Goal: Task Accomplishment & Management: Manage account settings

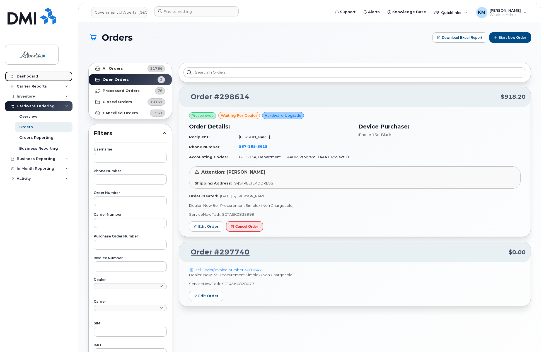
click at [40, 73] on link "Dashboard" at bounding box center [38, 76] width 67 height 10
click at [40, 75] on link "Dashboard" at bounding box center [38, 76] width 67 height 10
click at [37, 75] on div "Dashboard" at bounding box center [27, 76] width 21 height 4
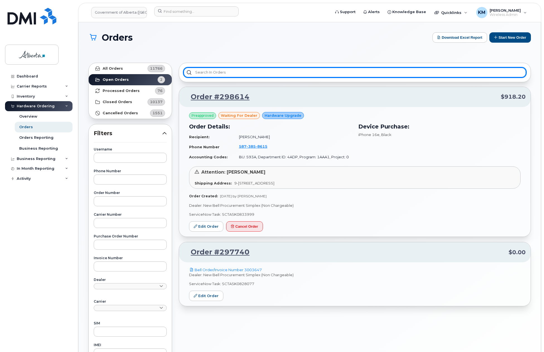
click at [216, 74] on input "text" at bounding box center [354, 72] width 343 height 10
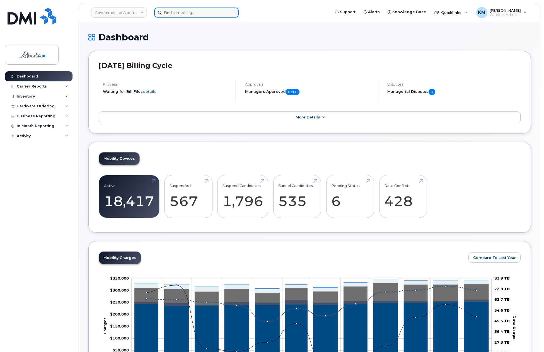
click at [181, 17] on input at bounding box center [196, 13] width 84 height 10
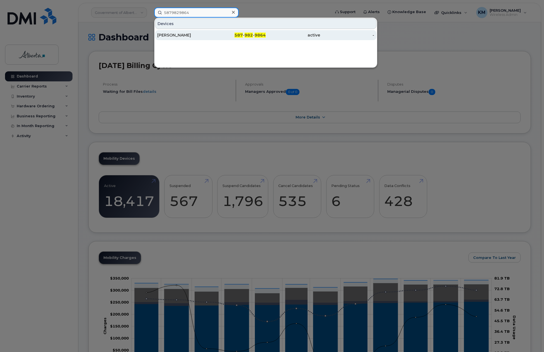
type input "5879829864"
click at [173, 34] on div "[PERSON_NAME]" at bounding box center [184, 35] width 54 height 6
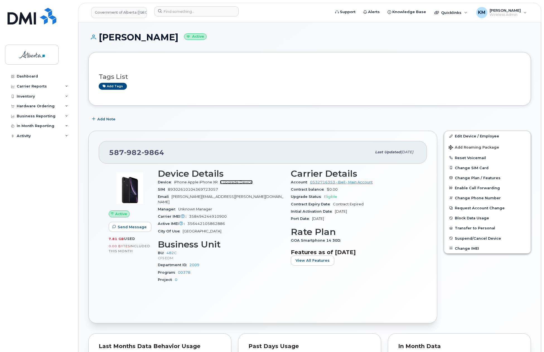
click at [239, 183] on link "+ Upgrade Device" at bounding box center [236, 182] width 33 height 4
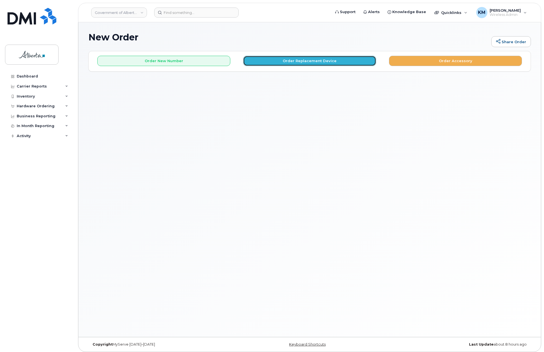
click at [308, 61] on button "Order Replacement Device" at bounding box center [309, 61] width 133 height 10
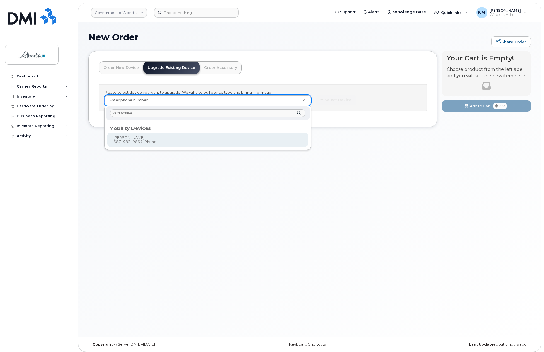
type input "5879829864"
type input "795180"
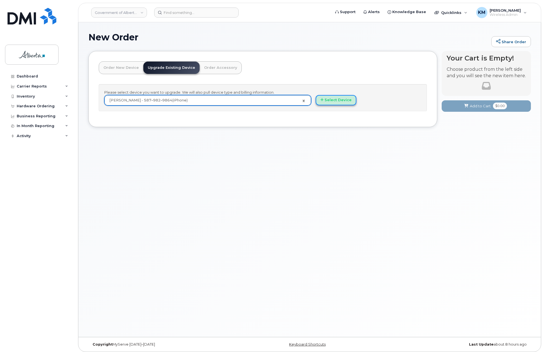
click at [339, 97] on button "Select Device" at bounding box center [335, 100] width 41 height 10
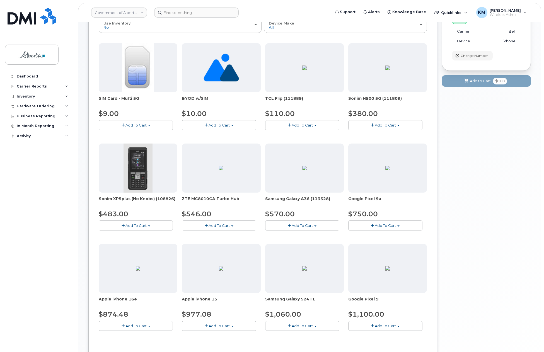
scroll to position [111, 0]
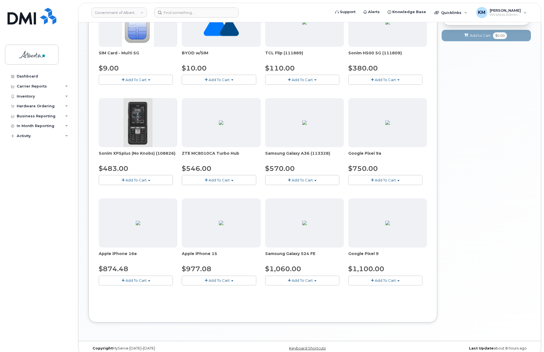
click at [209, 280] on span "Add To Cart" at bounding box center [218, 280] width 21 height 4
click at [217, 299] on link "$977.08 - 30-day upgrade (128GB model)" at bounding box center [227, 297] width 89 height 7
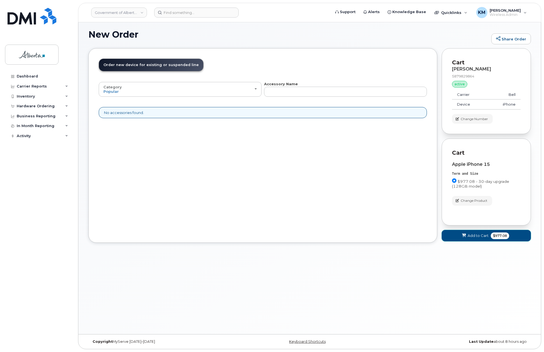
click at [443, 238] on button "Add to Cart $977.08" at bounding box center [485, 235] width 89 height 11
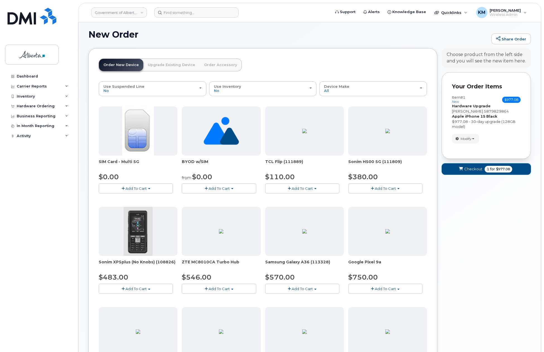
click at [450, 168] on button "Checkout 1 for $977.08" at bounding box center [485, 168] width 89 height 11
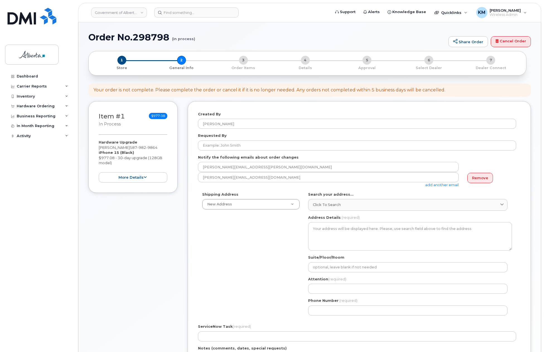
select select
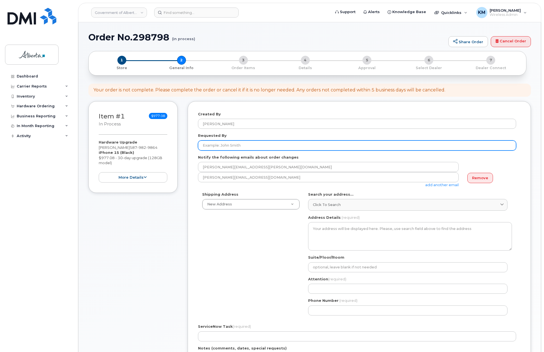
click at [223, 144] on input "Requested By" at bounding box center [357, 145] width 318 height 10
paste input "[PERSON_NAME]"
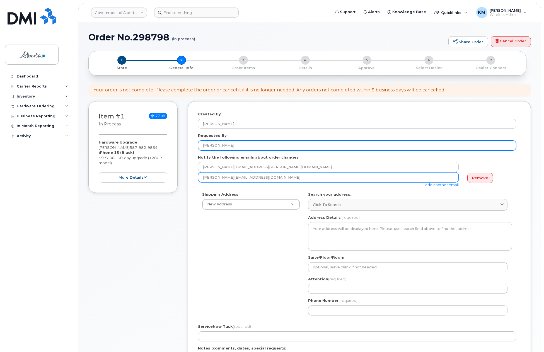
type input "[PERSON_NAME]"
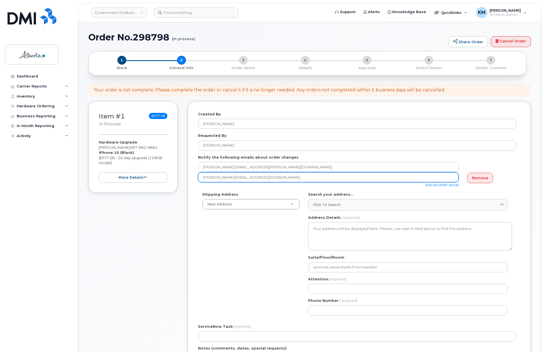
drag, startPoint x: 246, startPoint y: 179, endPoint x: 199, endPoint y: 180, distance: 46.8
click at [199, 172] on input "[PERSON_NAME][EMAIL_ADDRESS][DOMAIN_NAME]" at bounding box center [328, 167] width 261 height 10
paste input "[PERSON_NAME]"
click at [216, 177] on input "Caitlyn Zabrick@gov.ab.ca" at bounding box center [328, 177] width 261 height 10
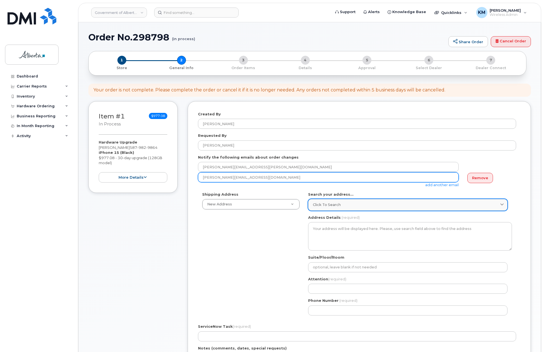
type input "Caitlyn.Zabrick@gov.ab.ca"
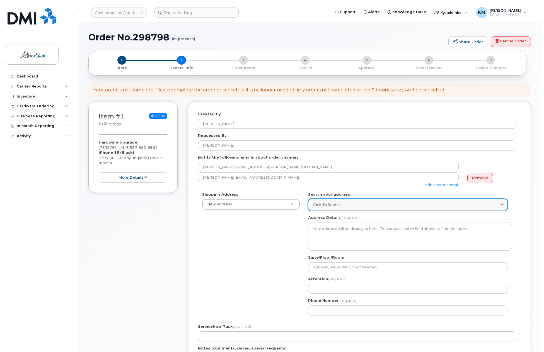
click at [317, 205] on span "Click to search" at bounding box center [327, 204] width 28 height 5
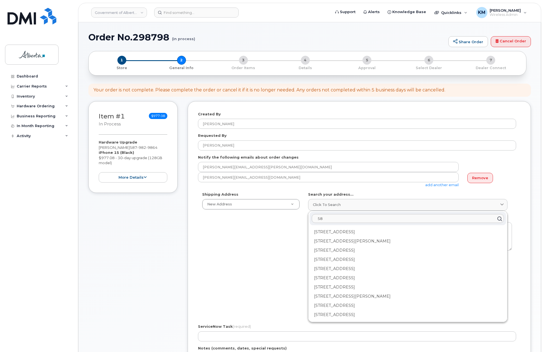
type input "5"
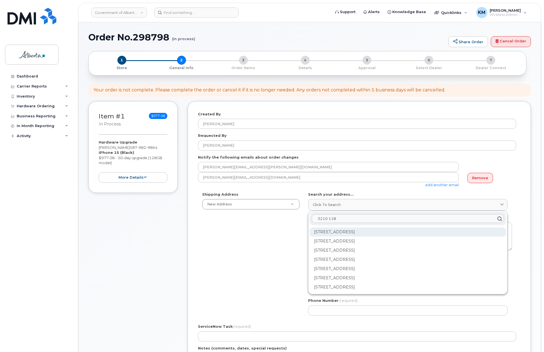
click at [359, 246] on div "3210 118 Ave NW Edmonton AB T5W 4W1" at bounding box center [407, 250] width 196 height 9
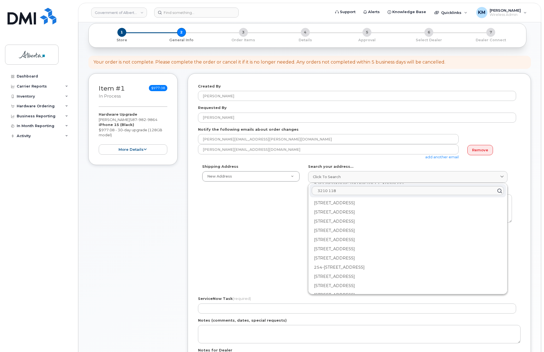
scroll to position [127, 0]
click at [355, 189] on input "3210 118" at bounding box center [408, 190] width 192 height 9
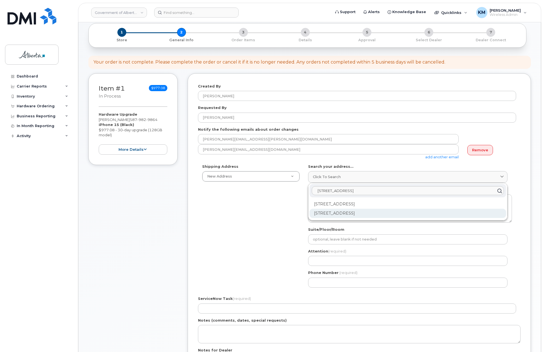
type input "3210 118 avenue"
click at [358, 211] on div "3210 118 Ave NW Edmonton AB T5W 4W1" at bounding box center [407, 213] width 196 height 9
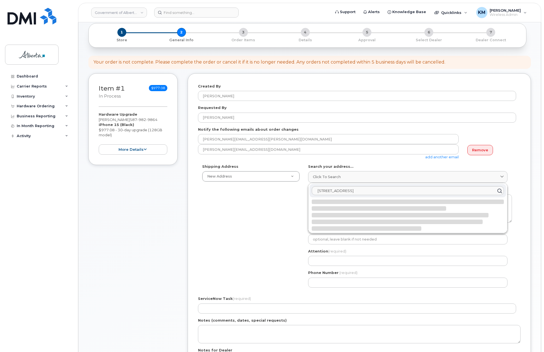
select select
type textarea "3210 118 Ave NW EDMONTON AB T5W 4W1 CANADA"
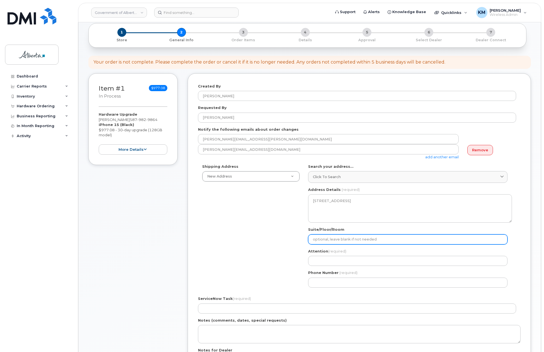
click at [351, 239] on input "Suite/Floor/Room" at bounding box center [407, 239] width 199 height 10
select select
type input "M"
select select
type input "Ma"
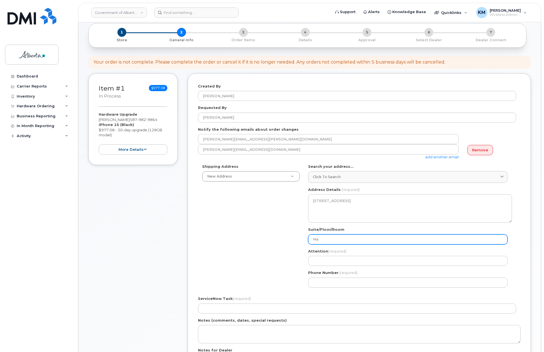
select select
type input "Mai"
select select
type input "Main"
select select
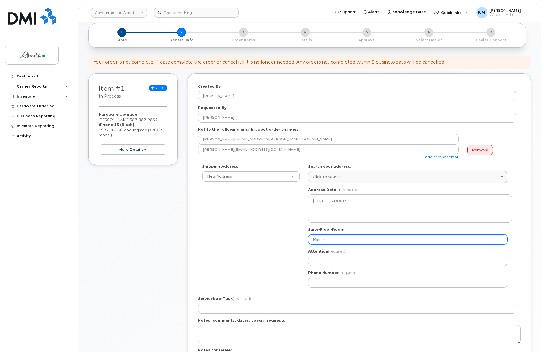
type input "Main Fl"
select select
type input "Main Flo"
select select
type input "Main Floo"
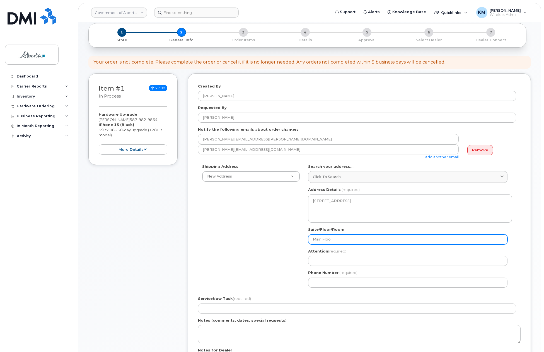
select select
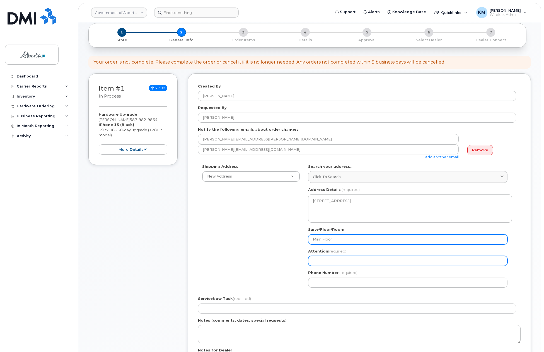
type input "Main Floor"
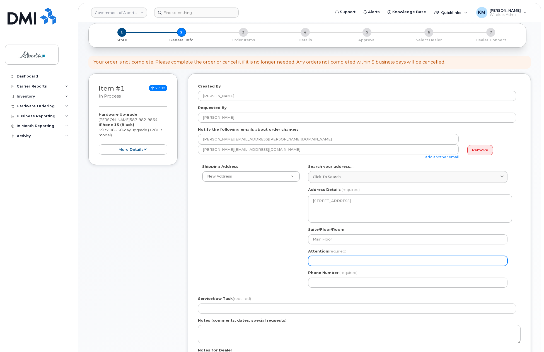
paste input "Caitlyn Zabrick"
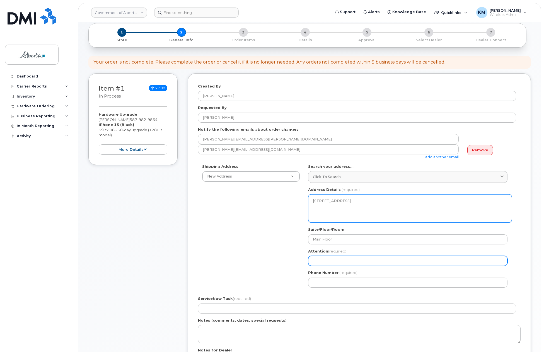
select select
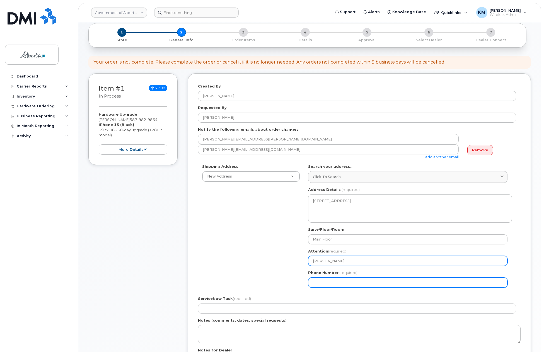
type input "Caitlyn Zabrick"
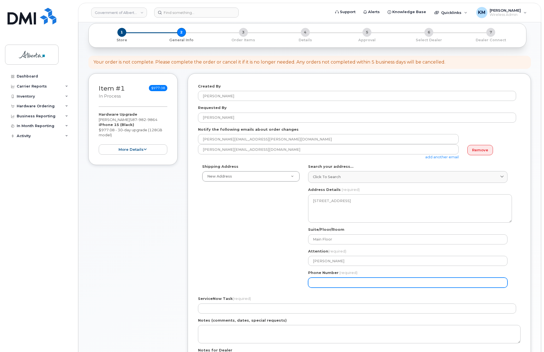
click at [346, 278] on input "Phone Number" at bounding box center [407, 283] width 199 height 10
type input "780427644"
select select
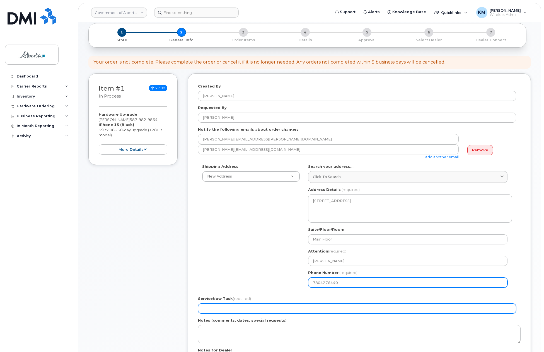
type input "7804276440"
click at [334, 309] on input "ServiceNow Task (required)" at bounding box center [357, 309] width 318 height 10
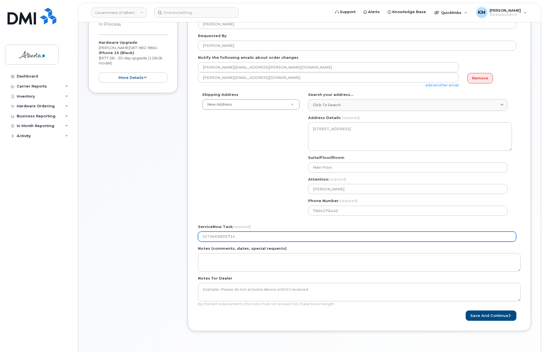
scroll to position [111, 0]
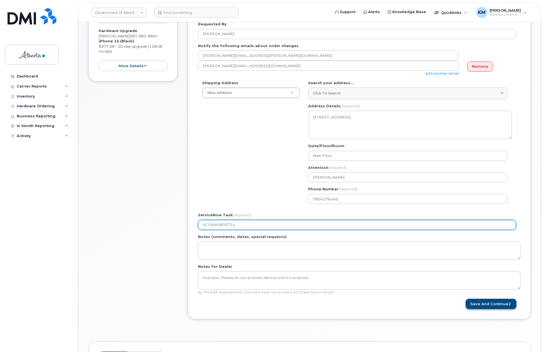
type input "SCTASK0835714"
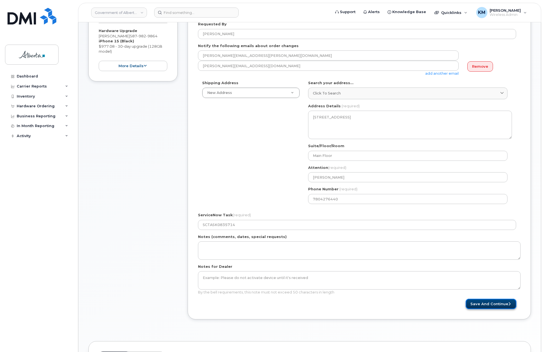
click at [510, 302] on button "Save and Continue" at bounding box center [490, 304] width 51 height 10
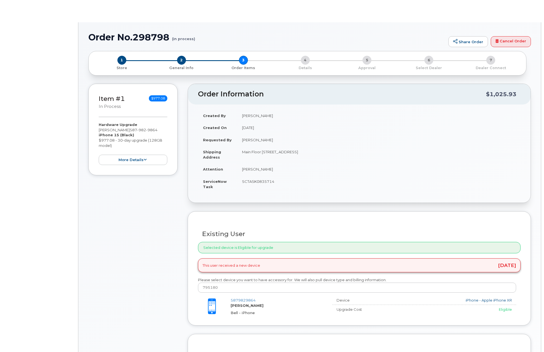
type input "[PERSON_NAME]"
type input "[PERSON_NAME][EMAIL_ADDRESS][PERSON_NAME][DOMAIN_NAME]"
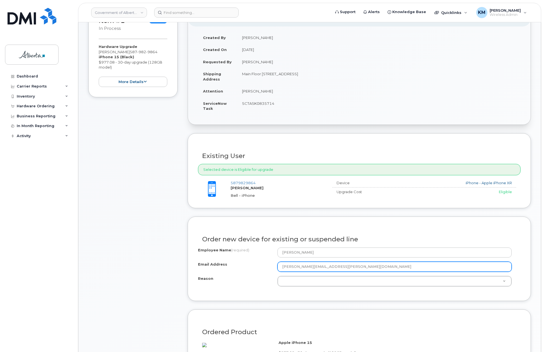
scroll to position [111, 0]
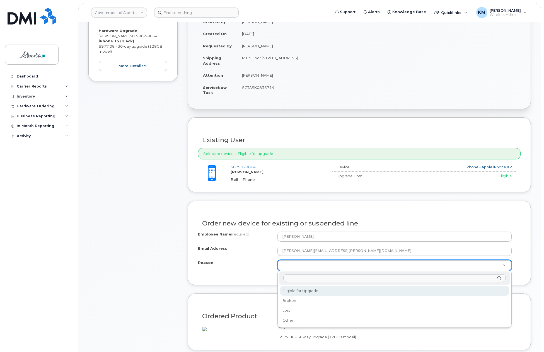
select select "eligible_for_upgrade"
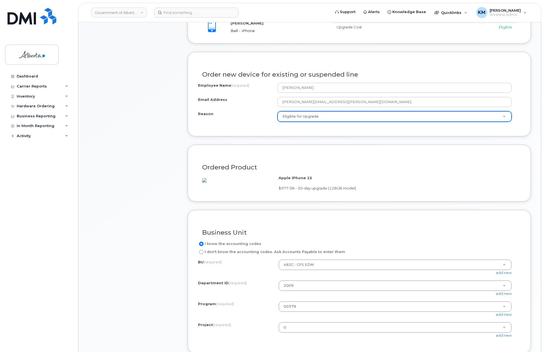
scroll to position [334, 0]
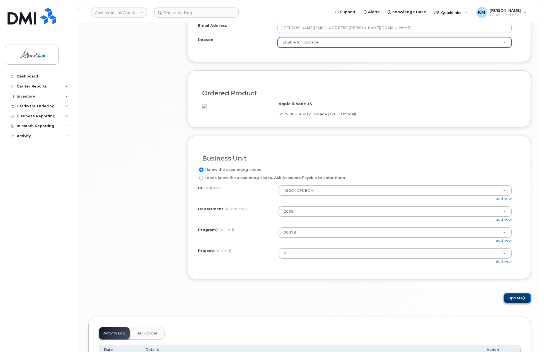
click at [509, 303] on button "Update" at bounding box center [516, 298] width 27 height 10
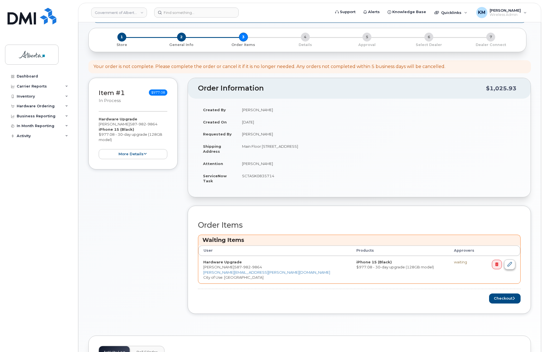
scroll to position [111, 0]
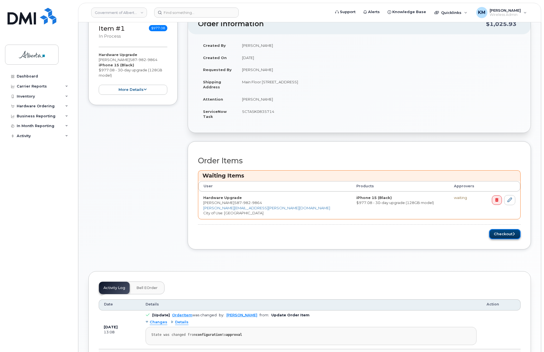
click at [504, 235] on button "Checkout" at bounding box center [504, 234] width 31 height 10
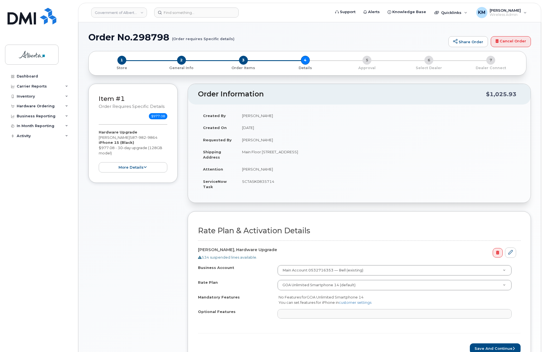
select select
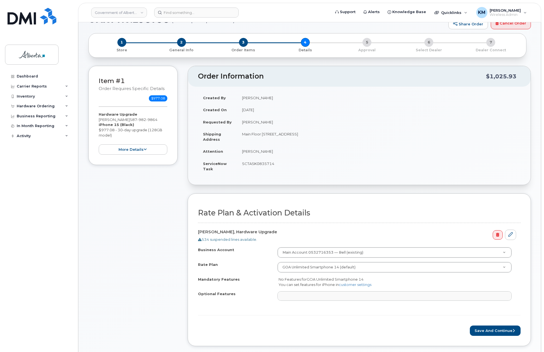
scroll to position [28, 0]
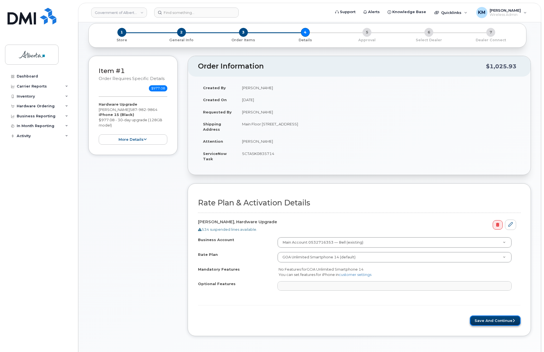
click at [494, 320] on button "Save and Continue" at bounding box center [495, 320] width 51 height 10
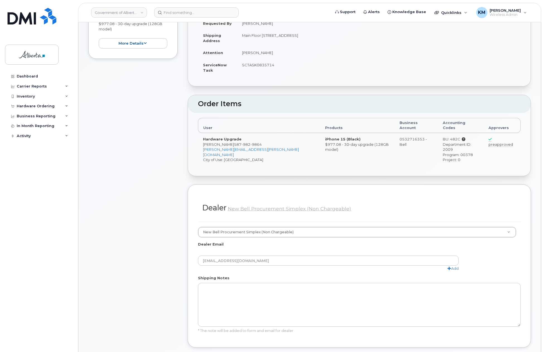
scroll to position [195, 0]
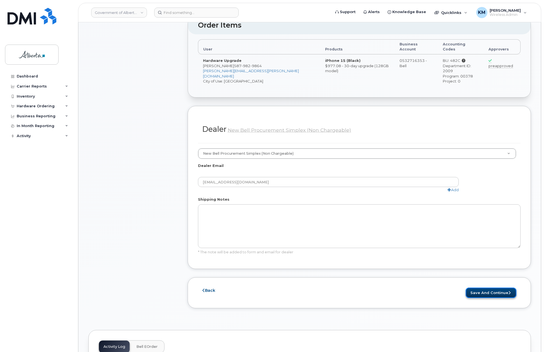
click at [491, 288] on button "Save and Continue" at bounding box center [490, 293] width 51 height 10
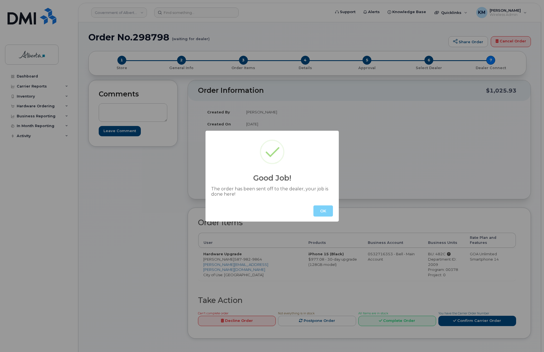
click at [326, 215] on button "OK" at bounding box center [323, 210] width 20 height 11
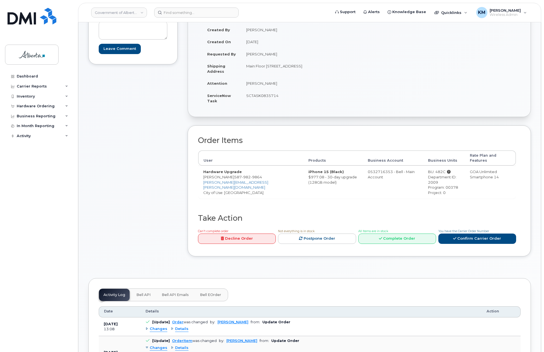
scroll to position [139, 0]
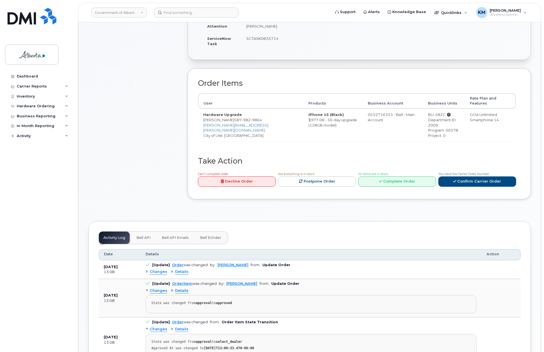
click at [145, 236] on span "Bell API" at bounding box center [143, 238] width 14 height 4
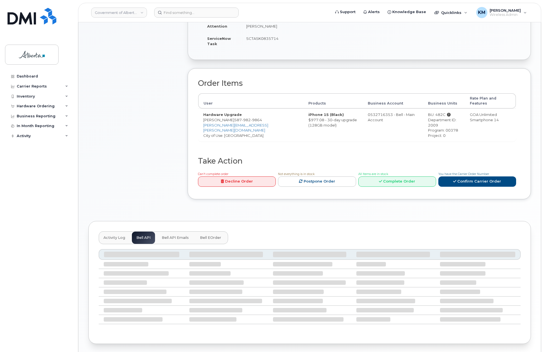
scroll to position [90, 0]
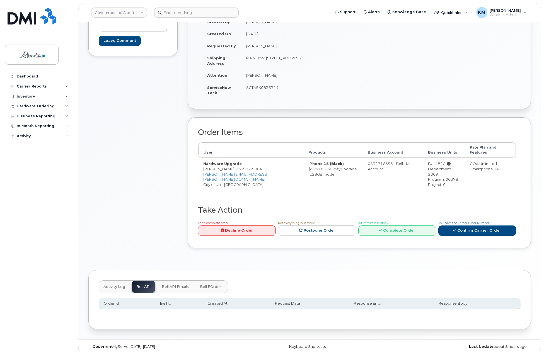
click at [108, 285] on span "Activity Log" at bounding box center [114, 287] width 22 height 4
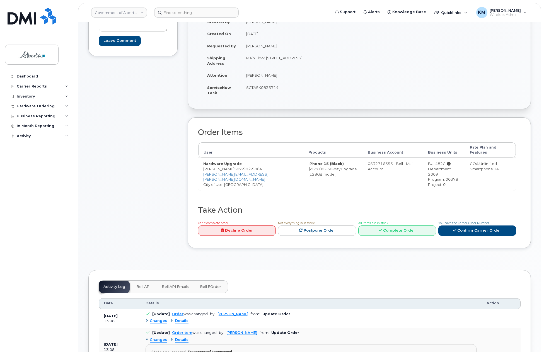
click at [140, 285] on span "Bell API" at bounding box center [143, 287] width 14 height 4
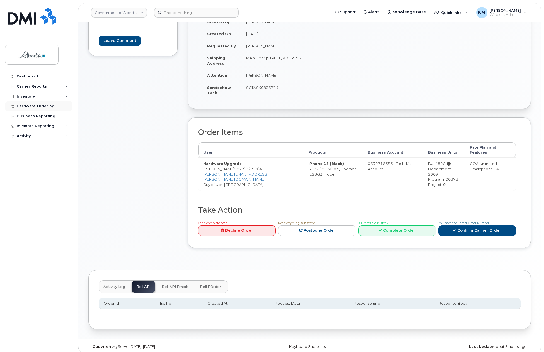
click at [20, 107] on div "Hardware Ordering" at bounding box center [36, 106] width 38 height 4
click at [24, 126] on div "Orders" at bounding box center [26, 127] width 14 height 5
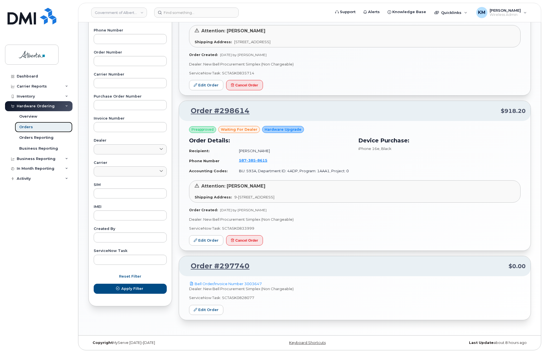
scroll to position [132, 0]
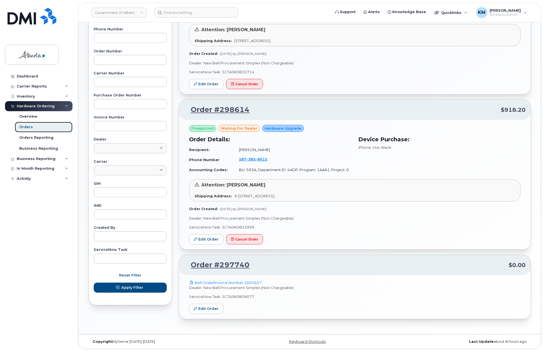
click at [41, 125] on link "Orders" at bounding box center [44, 127] width 58 height 11
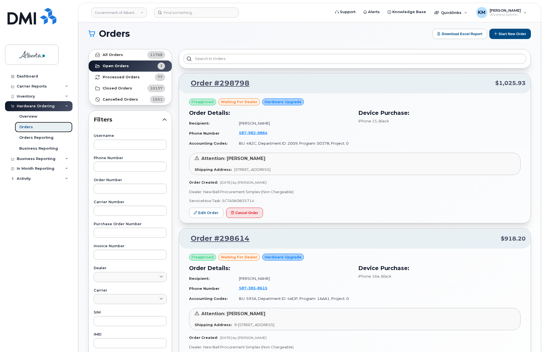
scroll to position [0, 0]
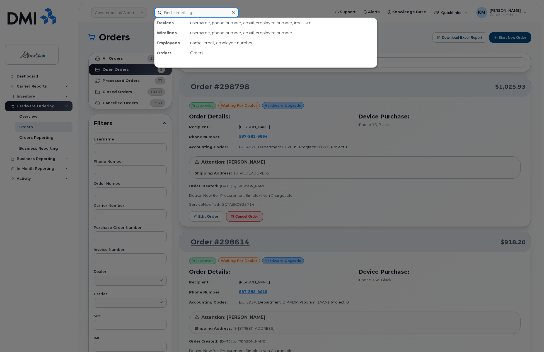
click at [181, 13] on input at bounding box center [196, 13] width 84 height 10
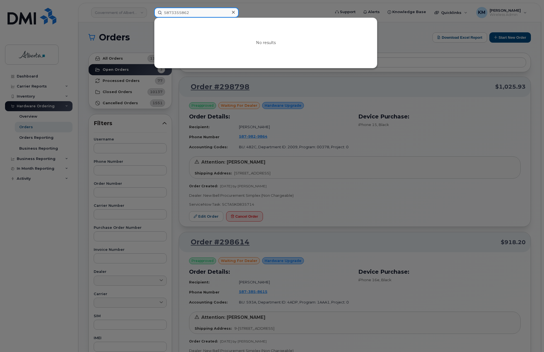
drag, startPoint x: 198, startPoint y: 15, endPoint x: 156, endPoint y: 15, distance: 42.4
click at [156, 15] on input "5873355862" at bounding box center [196, 13] width 84 height 10
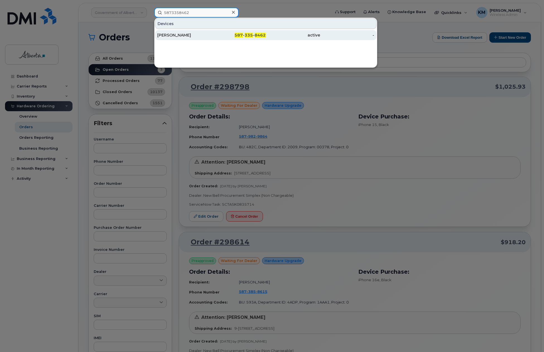
type input "5873358462"
click at [170, 36] on div "Samira Samimi" at bounding box center [184, 35] width 54 height 6
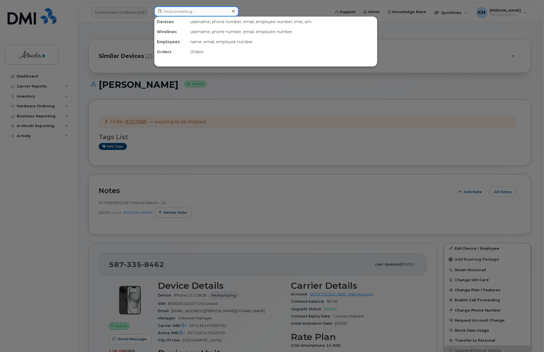
click at [168, 11] on input at bounding box center [196, 11] width 84 height 10
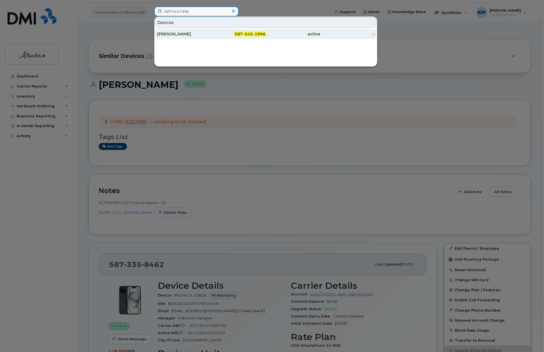
type input "5875451996"
click at [181, 35] on div "[PERSON_NAME]" at bounding box center [184, 34] width 54 height 6
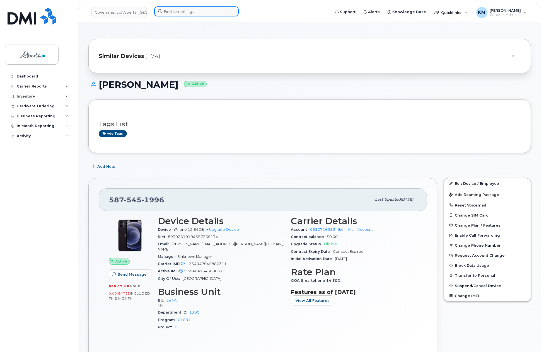
click at [171, 13] on input at bounding box center [196, 11] width 84 height 10
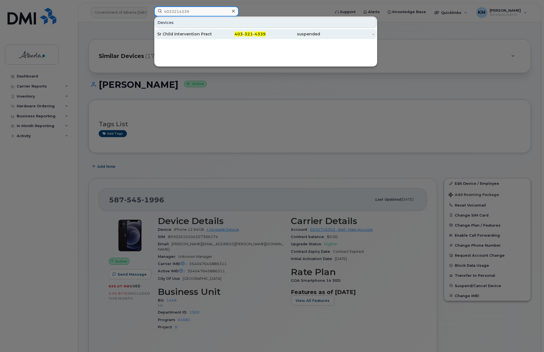
type input "4033214339"
click at [182, 34] on div "Sr Child Intervention Practitioner Vacant" at bounding box center [184, 34] width 54 height 6
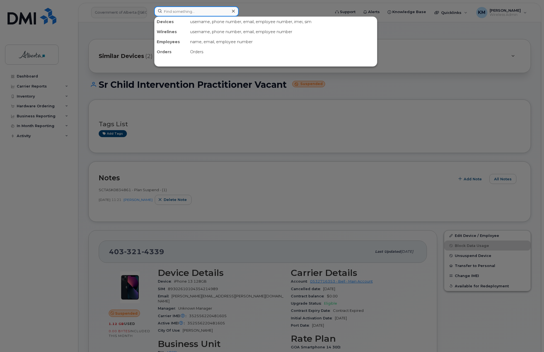
click at [190, 13] on input at bounding box center [196, 11] width 84 height 10
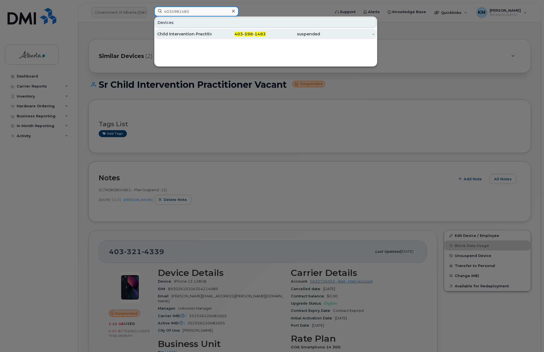
type input "4035981483"
click at [195, 36] on div "Child Intervention Practitioner Vacant" at bounding box center [184, 34] width 54 height 6
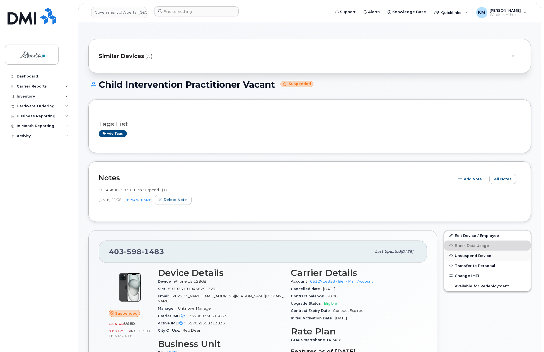
click at [455, 256] on span "Unsuspend Device" at bounding box center [473, 256] width 37 height 4
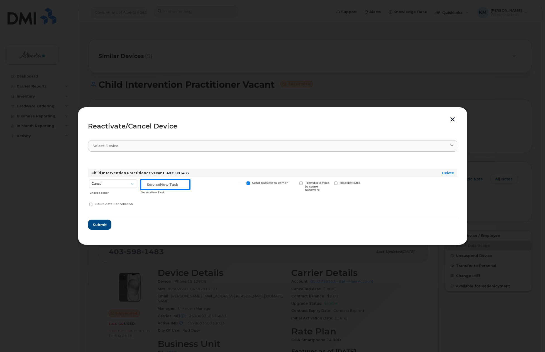
click at [165, 188] on input "text" at bounding box center [165, 184] width 49 height 10
click at [127, 185] on select "Cancel Suspend - Extend Suspension Reactivate" at bounding box center [113, 183] width 48 height 8
select select "[object Object]"
click at [89, 179] on select "Cancel Suspend - Extend Suspension Reactivate" at bounding box center [113, 183] width 48 height 8
click at [159, 187] on input "text" at bounding box center [165, 184] width 49 height 10
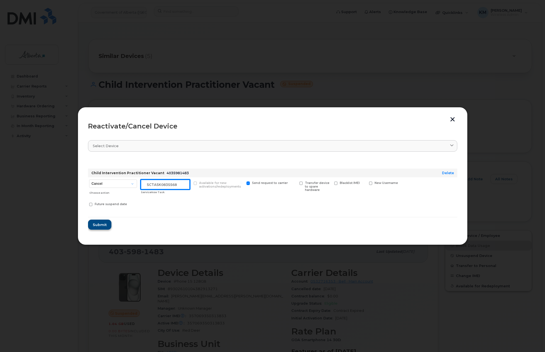
type input "SCTASK0835568"
click at [109, 226] on button "Submit" at bounding box center [99, 225] width 23 height 10
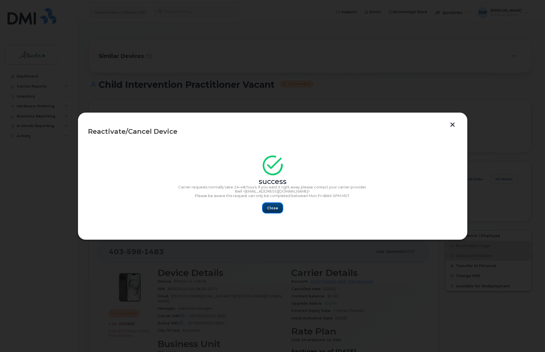
click at [275, 205] on span "Close" at bounding box center [272, 207] width 11 height 5
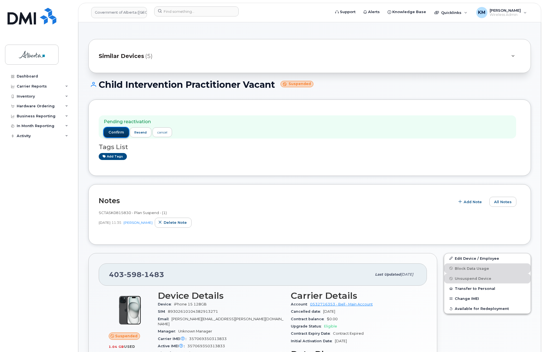
click at [116, 130] on span "confirm" at bounding box center [116, 132] width 16 height 5
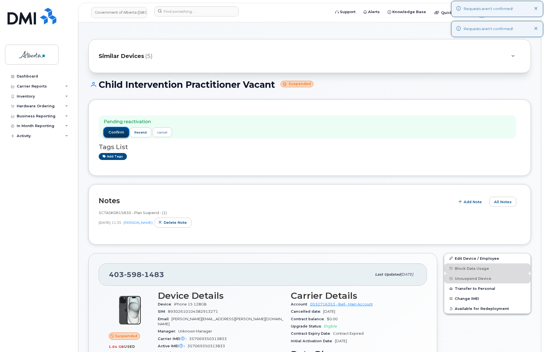
click at [116, 130] on span "confirm" at bounding box center [116, 132] width 16 height 5
click at [480, 255] on link "Edit Device / Employee" at bounding box center [487, 258] width 86 height 10
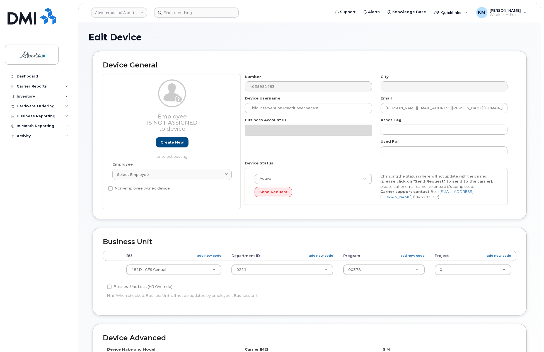
select select "4749742"
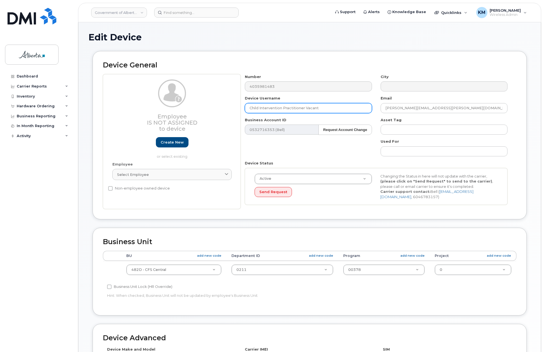
drag, startPoint x: 310, startPoint y: 107, endPoint x: 216, endPoint y: 110, distance: 93.4
click at [216, 110] on div "Employee Is not assigned to device Create new or select existing Employee Selec…" at bounding box center [309, 141] width 413 height 135
click at [311, 106] on input "text" at bounding box center [308, 108] width 127 height 10
paste input "[PERSON_NAME]"
type input "[PERSON_NAME]"
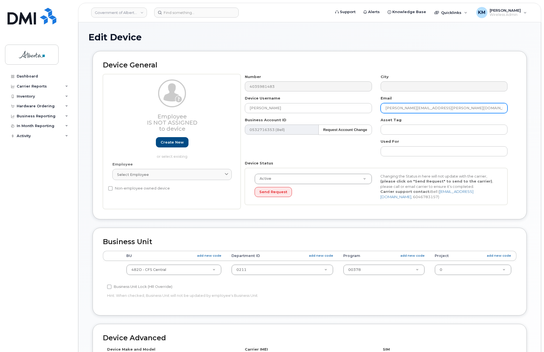
drag, startPoint x: 440, startPoint y: 107, endPoint x: 379, endPoint y: 107, distance: 61.0
click at [379, 107] on div "Email cindy.potvin@gov.ab.ca" at bounding box center [443, 105] width 135 height 18
paste input "[PERSON_NAME]"
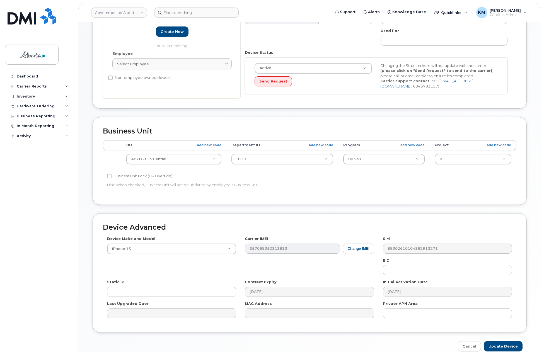
scroll to position [111, 0]
type input "[PERSON_NAME][EMAIL_ADDRESS][DOMAIN_NAME]"
drag, startPoint x: 501, startPoint y: 344, endPoint x: 440, endPoint y: 322, distance: 65.1
click at [501, 344] on input "Update Device" at bounding box center [503, 345] width 39 height 10
type input "Saving..."
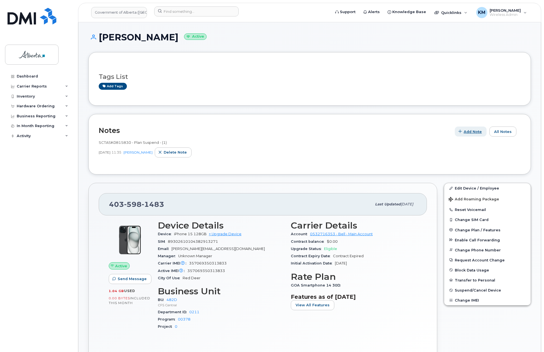
click at [463, 130] on span "button" at bounding box center [459, 131] width 5 height 5
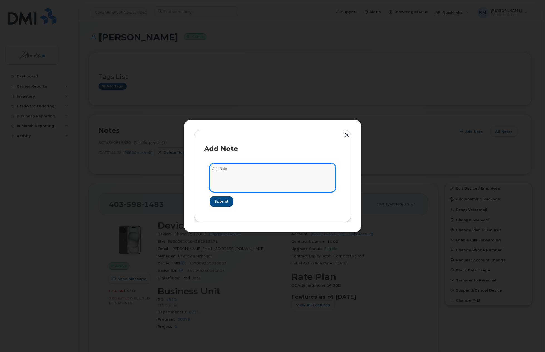
click at [236, 170] on textarea at bounding box center [273, 177] width 126 height 28
paste textarea "Device Plan Reassign - [PHONE_NUMBER] iPhone 15 357069350313833 F26D729CDH Chil…"
type textarea "Device Plan Reassign - [PHONE_NUMBER] iPhone 15 357069350313833 F26D729CDH Chil…"
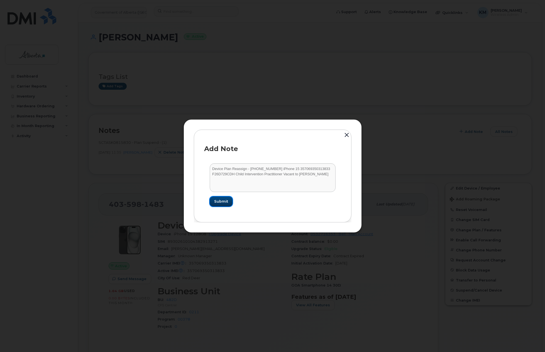
click at [227, 202] on span "Submit" at bounding box center [221, 201] width 14 height 5
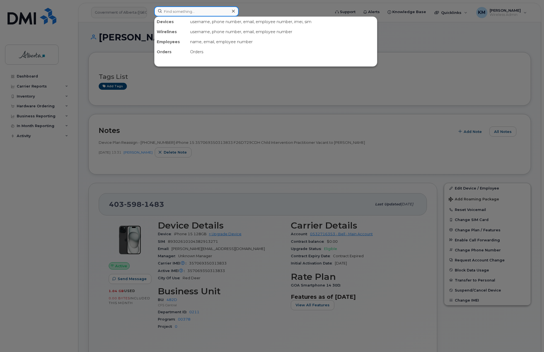
click at [183, 15] on input at bounding box center [196, 11] width 84 height 10
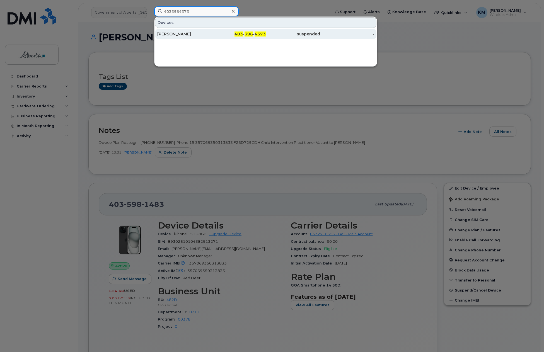
type input "4033964373"
click at [188, 36] on div "[PERSON_NAME]" at bounding box center [184, 34] width 54 height 6
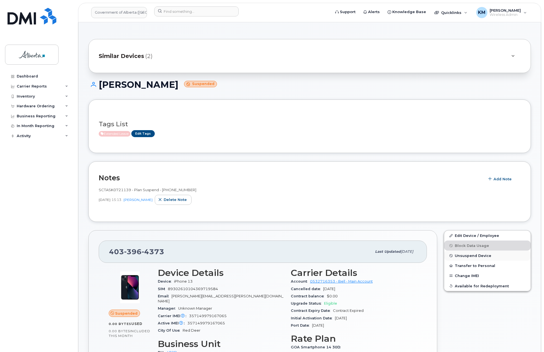
click at [473, 255] on span "Unsuspend Device" at bounding box center [473, 256] width 37 height 4
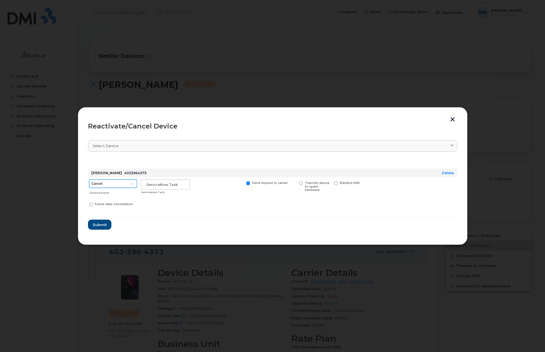
click at [133, 183] on select "Cancel Suspend - Extend Suspension Reactivate" at bounding box center [113, 183] width 48 height 8
select select "[object Object]"
click at [89, 179] on select "Cancel Suspend - Extend Suspension Reactivate" at bounding box center [113, 183] width 48 height 8
click at [152, 184] on input "text" at bounding box center [165, 184] width 49 height 10
type input "S"
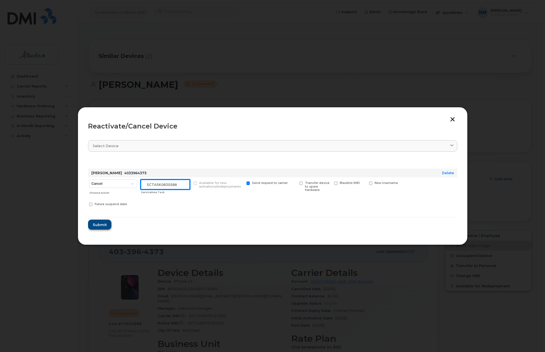
type input "sCTASK0835588"
click at [101, 225] on span "Submit" at bounding box center [100, 224] width 14 height 5
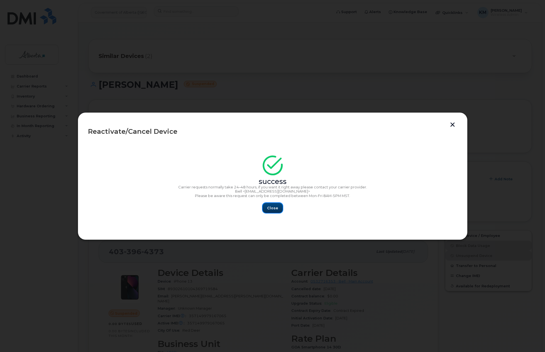
click at [270, 210] on span "Close" at bounding box center [272, 207] width 11 height 5
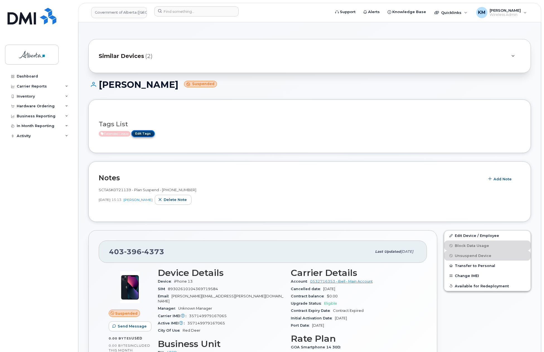
click at [152, 134] on link "Edit Tags" at bounding box center [142, 133] width 23 height 7
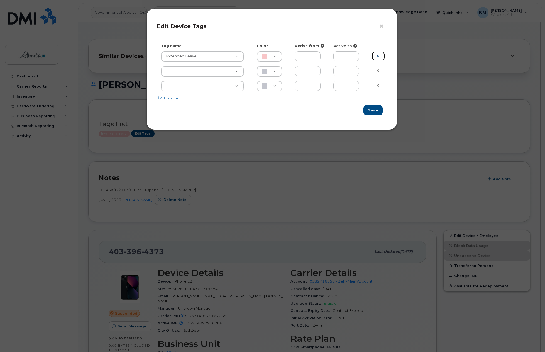
click at [378, 55] on icon at bounding box center [378, 56] width 3 height 4
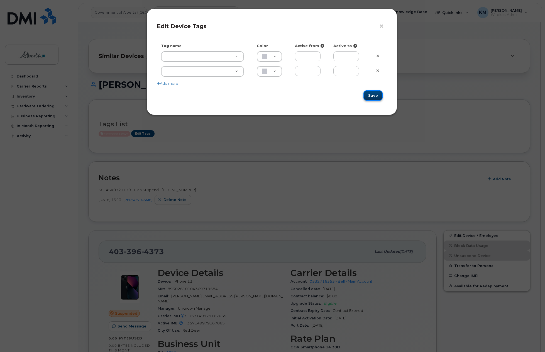
click at [382, 96] on button "Save" at bounding box center [373, 95] width 19 height 10
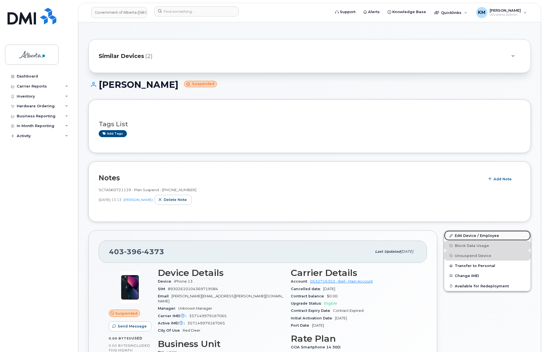
click at [479, 235] on link "Edit Device / Employee" at bounding box center [487, 235] width 86 height 10
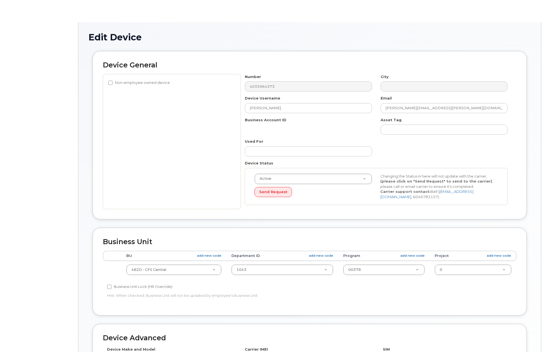
select select "4749742"
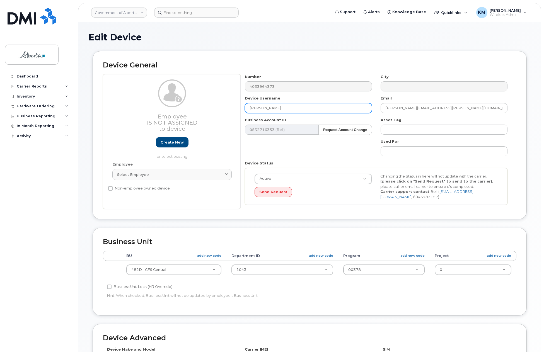
drag, startPoint x: 284, startPoint y: 109, endPoint x: 223, endPoint y: 108, distance: 61.0
click at [223, 108] on div "Employee Is not assigned to device Create new or select existing Employee Selec…" at bounding box center [309, 141] width 413 height 135
paste input "Michelle Neill"
type input "Michelle Neill"
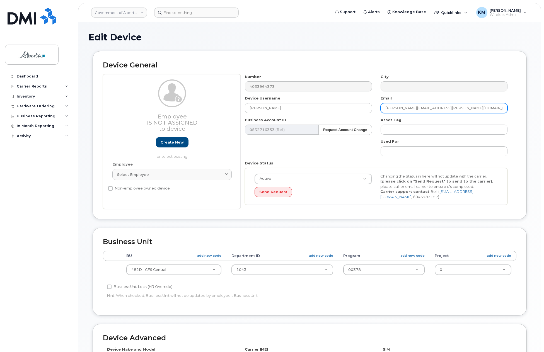
drag, startPoint x: 454, startPoint y: 110, endPoint x: 375, endPoint y: 108, distance: 78.9
click at [375, 108] on div "Number 4033964373 City Device Username Michelle Neill Email Peggy.Olstad@gov.ab…" at bounding box center [376, 141] width 271 height 135
paste input "Michelle Neill"
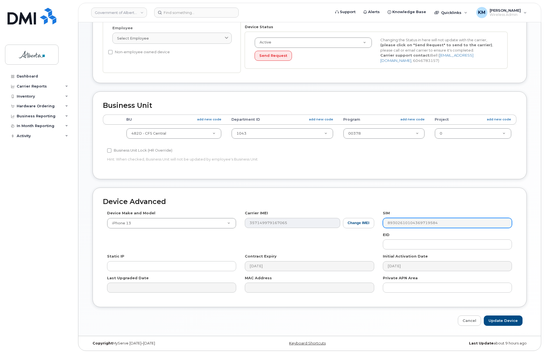
scroll to position [138, 0]
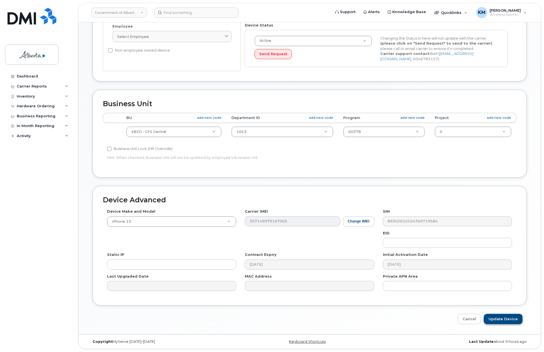
type input "Michelle.Neill@gov.ab.ca"
click at [509, 316] on input "Update Device" at bounding box center [503, 319] width 39 height 10
type input "Saving..."
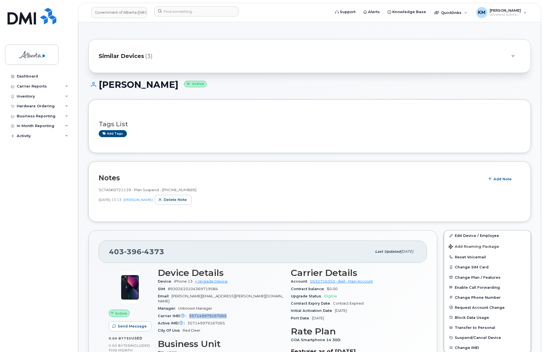
drag, startPoint x: 230, startPoint y: 312, endPoint x: 189, endPoint y: 312, distance: 40.4
click at [189, 312] on div "Carrier IMEI Carrier IMEI is reported during the last billing cycle or change o…" at bounding box center [221, 315] width 126 height 7
copy span "357149979167065"
click at [495, 178] on span "Add Note" at bounding box center [502, 178] width 18 height 5
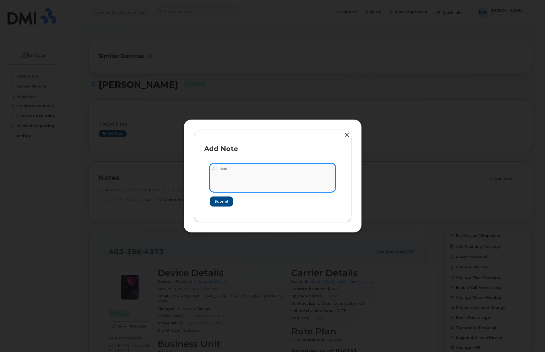
click at [271, 184] on textarea at bounding box center [273, 177] width 126 height 28
click at [257, 170] on textarea "SCTASK0835588 -" at bounding box center [273, 177] width 126 height 28
paste textarea "Device Plan Reassign - (1) 4033964373 iPhone 13 357149979167065 MKCJY2CX4P Pegg…"
type textarea "SCTASK0835588 - Device Plan Reassign - (1) 4033964373 iPhone 13 357149979167065…"
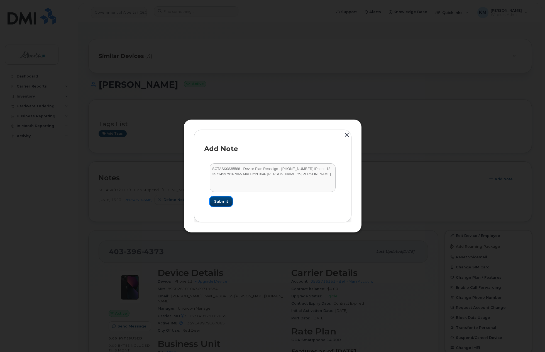
click at [225, 203] on span "Submit" at bounding box center [221, 201] width 14 height 5
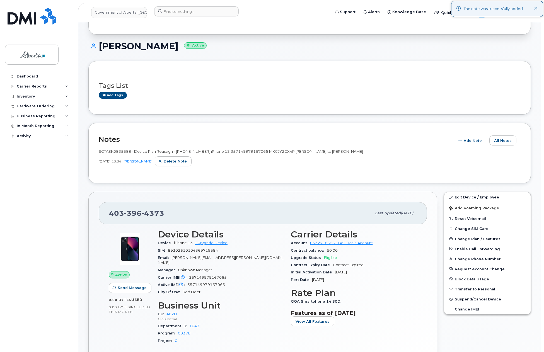
scroll to position [56, 0]
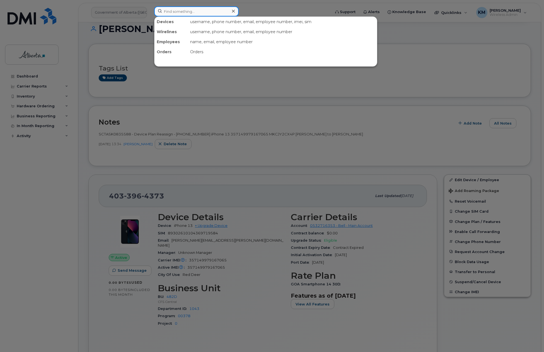
click at [203, 12] on input at bounding box center [196, 11] width 84 height 10
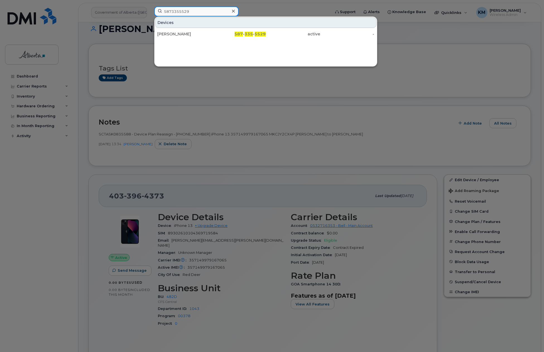
type input "5873355529"
click at [198, 33] on div "[PERSON_NAME]" at bounding box center [184, 34] width 54 height 6
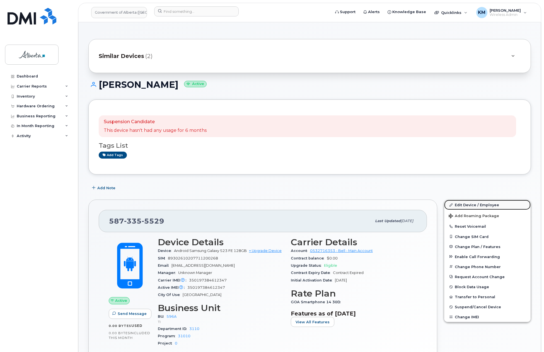
click at [455, 203] on link "Edit Device / Employee" at bounding box center [487, 205] width 86 height 10
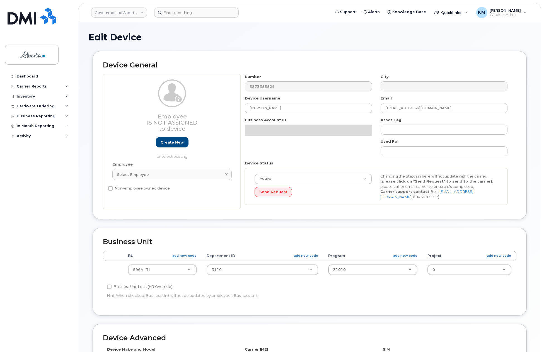
select select "4797729"
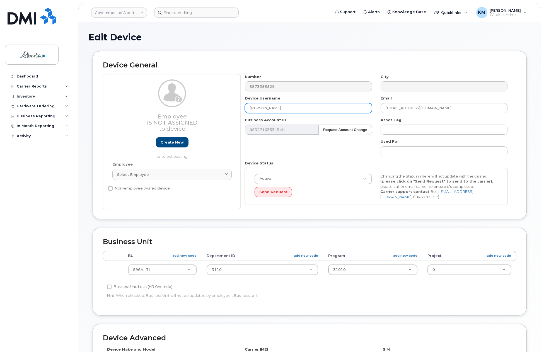
drag, startPoint x: 301, startPoint y: 107, endPoint x: 251, endPoint y: 110, distance: 50.0
click at [251, 110] on input "[PERSON_NAME]" at bounding box center [308, 108] width 127 height 10
paste input "[PERSON_NAME]"
type input "[PERSON_NAME]"
drag, startPoint x: 449, startPoint y: 105, endPoint x: 368, endPoint y: 110, distance: 81.0
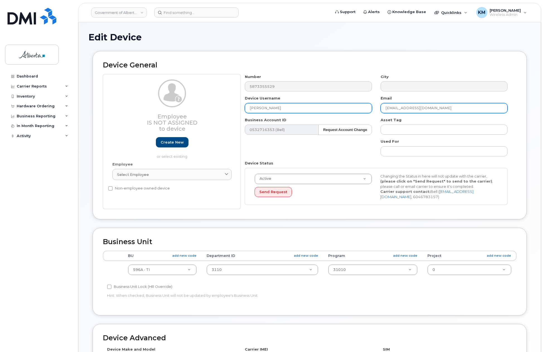
click at [362, 110] on div "Number 5873355529 City Device Username Tosin Fatoyinbo Email Marques.Ramcharan@…" at bounding box center [376, 141] width 271 height 135
paste input "[PERSON_NAME]"
click at [395, 106] on input "Tosin Fatoyinbo@gov.ab.ca" at bounding box center [443, 108] width 127 height 10
type input "[EMAIL_ADDRESS][DOMAIN_NAME]"
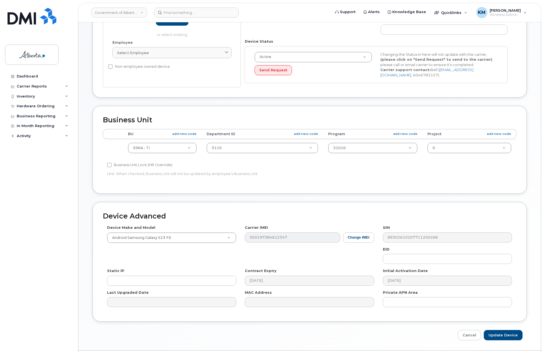
scroll to position [138, 0]
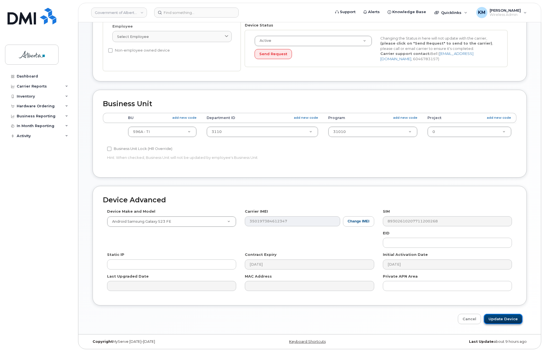
click at [500, 318] on input "Update Device" at bounding box center [503, 319] width 39 height 10
type input "Saving..."
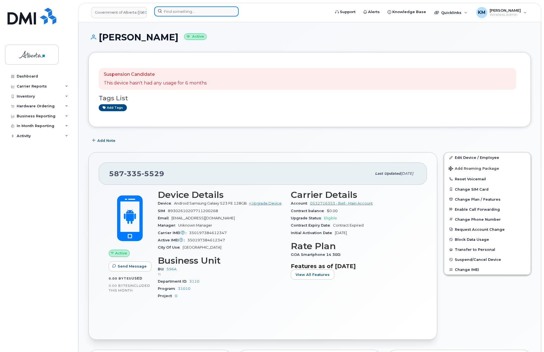
click at [215, 13] on input at bounding box center [196, 11] width 84 height 10
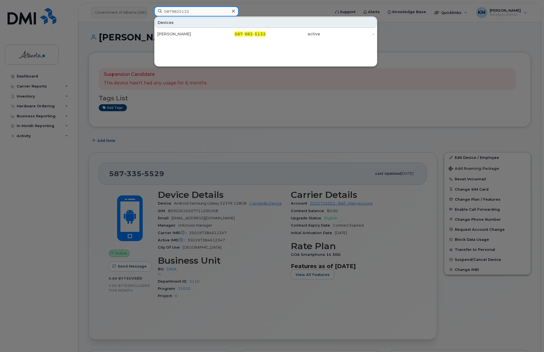
type input "5879825132"
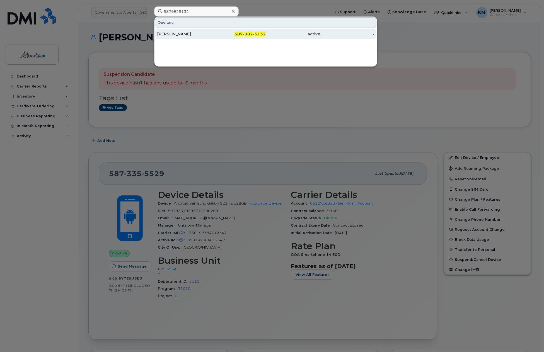
click at [207, 35] on div "[PERSON_NAME]" at bounding box center [184, 34] width 54 height 6
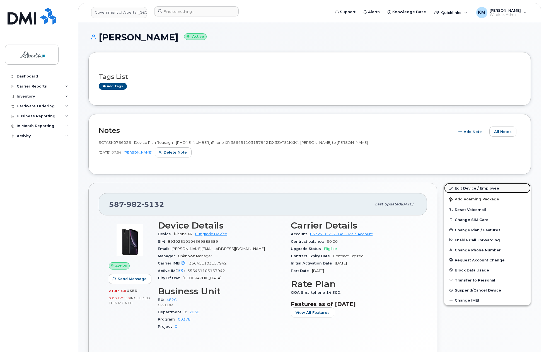
click at [466, 187] on link "Edit Device / Employee" at bounding box center [487, 188] width 86 height 10
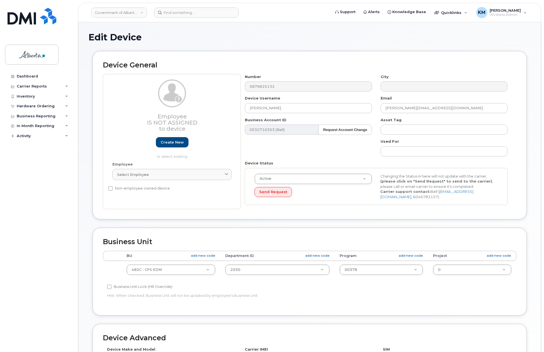
select select "4749733"
drag, startPoint x: 287, startPoint y: 109, endPoint x: 247, endPoint y: 111, distance: 40.5
click at [247, 111] on input "[PERSON_NAME]" at bounding box center [308, 108] width 127 height 10
paste input "Emily Babcock"
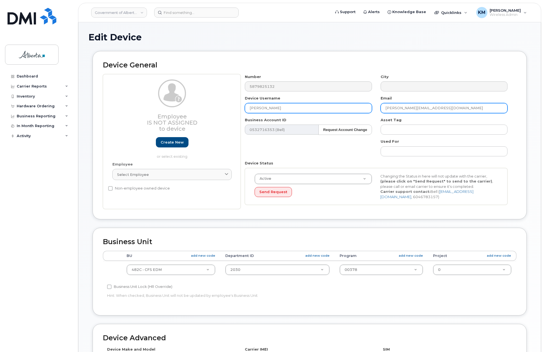
type input "Emily Babcock"
drag, startPoint x: 440, startPoint y: 107, endPoint x: 400, endPoint y: 108, distance: 40.1
click at [377, 110] on div "Email Samantha.Chiluzi@gov.ab.ca" at bounding box center [443, 105] width 135 height 18
paste input "Emily Babcock"
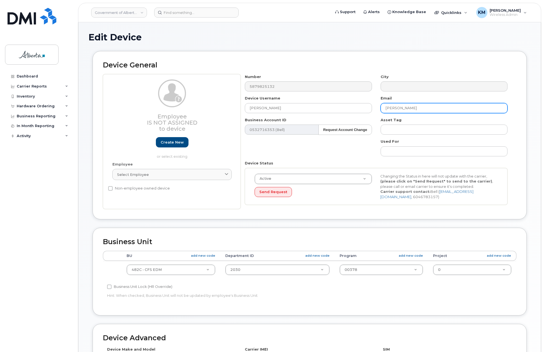
click at [443, 109] on input "Emily Babcock" at bounding box center [443, 108] width 127 height 10
type input "Emily.Babcock@gov.ab.ca"
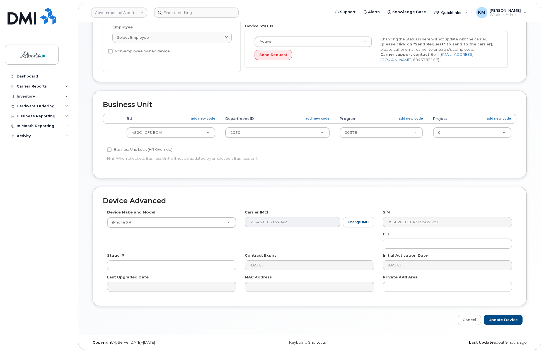
scroll to position [138, 0]
click at [503, 315] on input "Update Device" at bounding box center [503, 319] width 39 height 10
type input "Saving..."
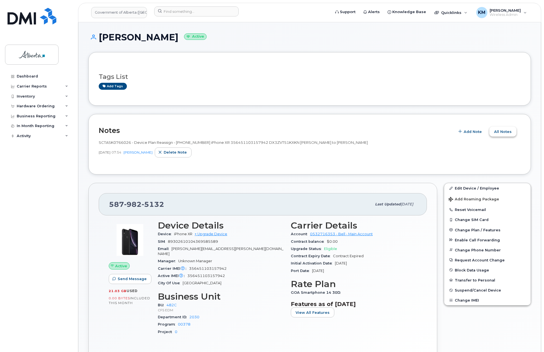
click at [502, 132] on span "All Notes" at bounding box center [503, 131] width 18 height 5
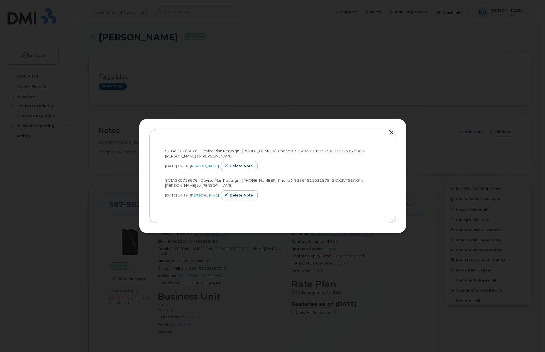
click at [392, 133] on button "button" at bounding box center [391, 133] width 8 height 8
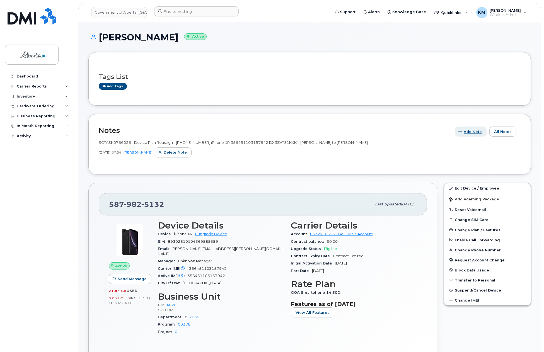
click at [468, 132] on span "Add Note" at bounding box center [472, 131] width 18 height 5
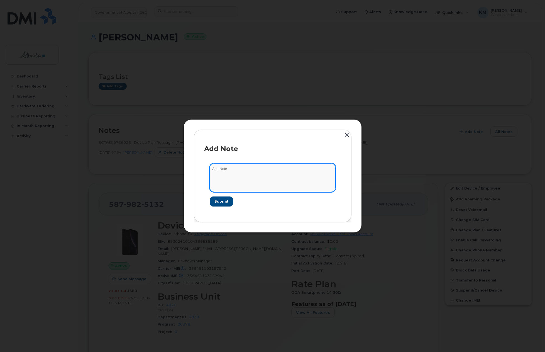
click at [268, 177] on textarea at bounding box center [273, 177] width 126 height 28
click at [259, 169] on textarea "SCTASK0834507 -" at bounding box center [273, 177] width 126 height 28
paste textarea "Device Plan Reassign - [PHONE_NUMBER] iPhone XR 356451103157942 DX3ZVTS1KXKN [P…"
type textarea "SCTASK0834507 - Device Plan Reassign - [PHONE_NUMBER] iPhone XR 356451103157942…"
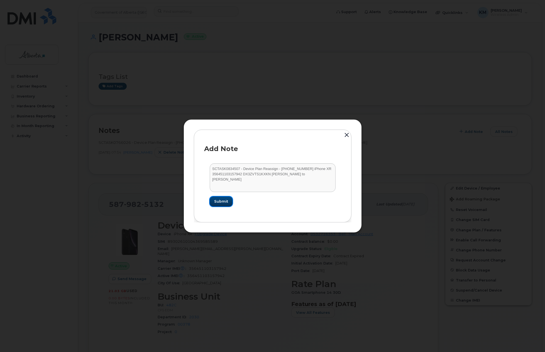
drag, startPoint x: 226, startPoint y: 201, endPoint x: 150, endPoint y: 218, distance: 77.6
click at [225, 201] on span "Submit" at bounding box center [221, 201] width 14 height 5
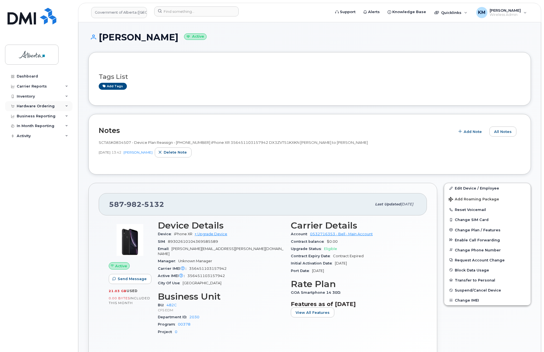
click at [34, 106] on div "Hardware Ordering" at bounding box center [36, 106] width 38 height 4
click at [28, 127] on div "Orders" at bounding box center [26, 127] width 14 height 5
